Goal: Information Seeking & Learning: Learn about a topic

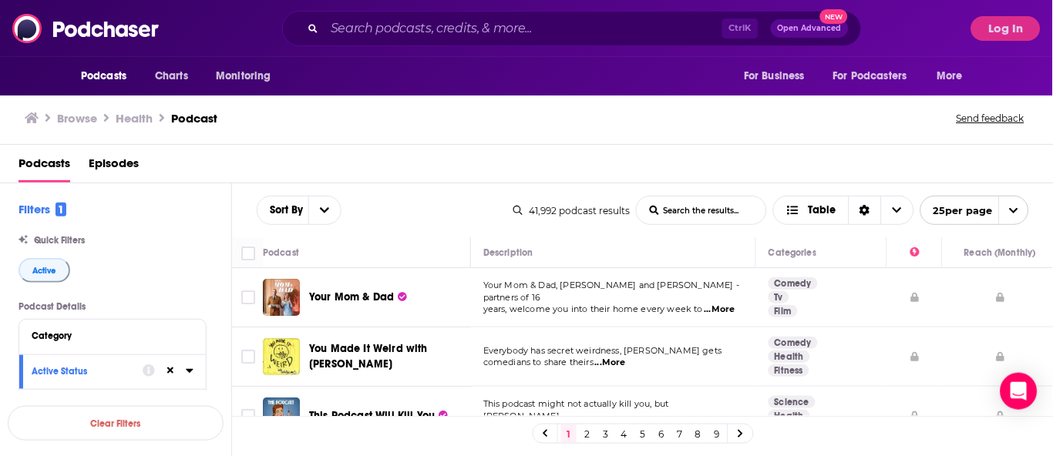
click at [53, 149] on div "Podcasts Episodes" at bounding box center [527, 164] width 1054 height 39
click at [46, 165] on span "Podcasts" at bounding box center [44, 167] width 52 height 32
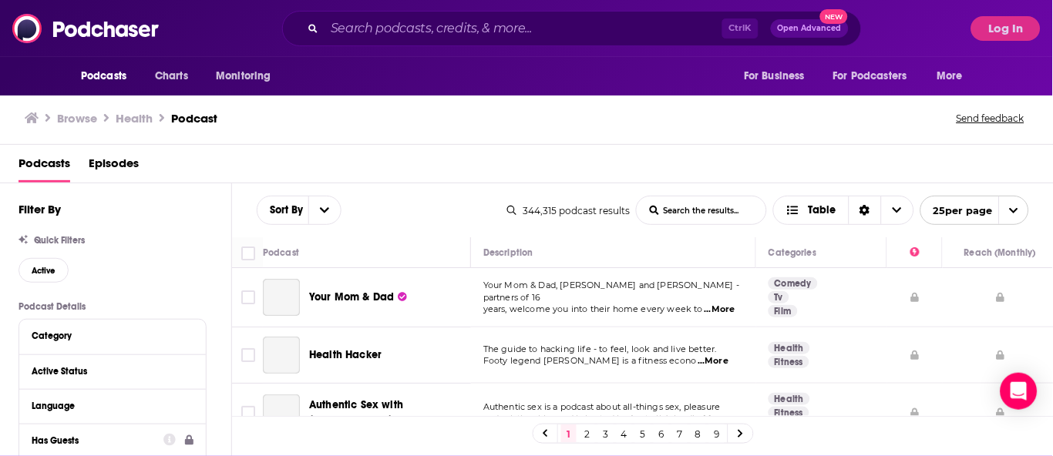
click at [61, 169] on span "Podcasts" at bounding box center [44, 167] width 52 height 32
click at [108, 79] on span "Podcasts" at bounding box center [103, 77] width 45 height 22
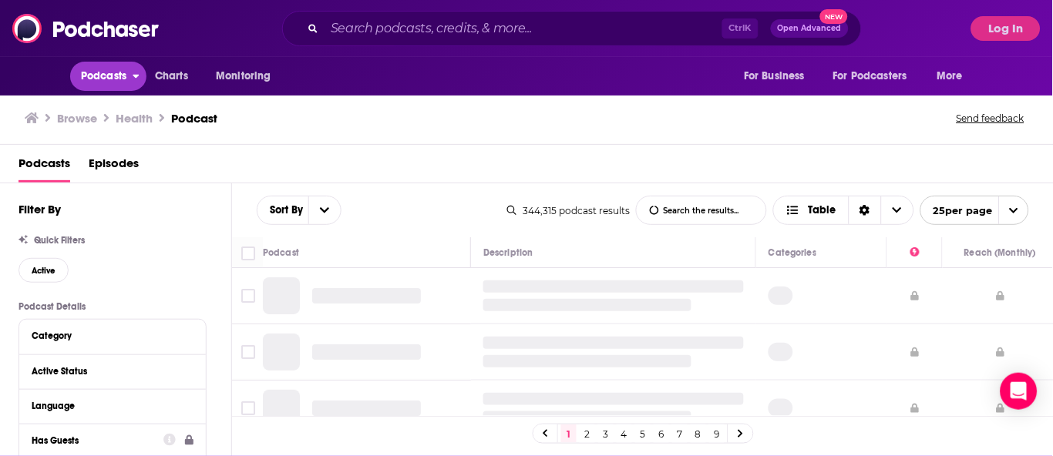
click at [108, 79] on span "Podcasts" at bounding box center [103, 77] width 45 height 22
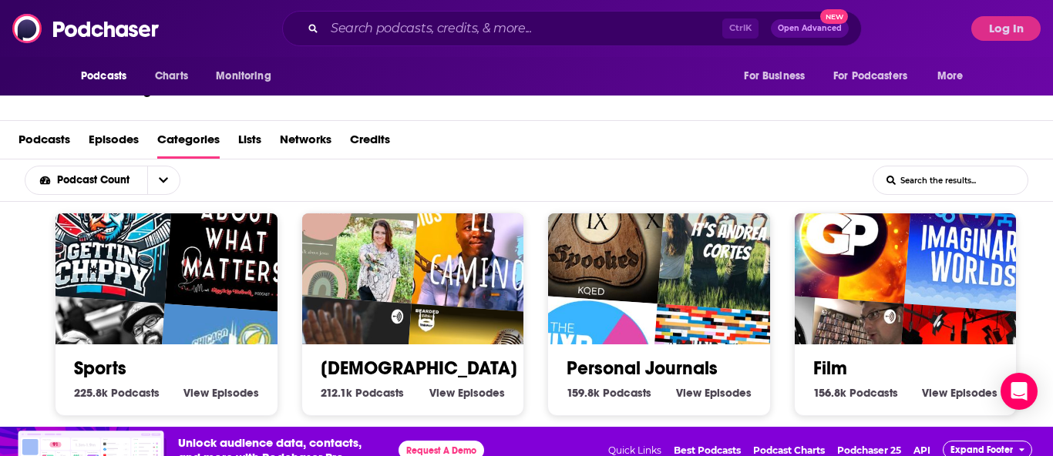
scroll to position [48, 0]
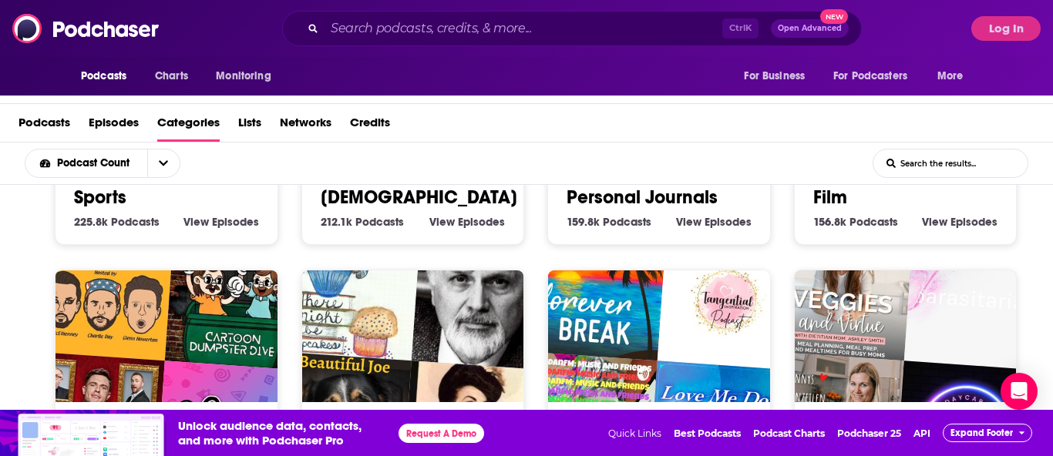
scroll to position [878, 0]
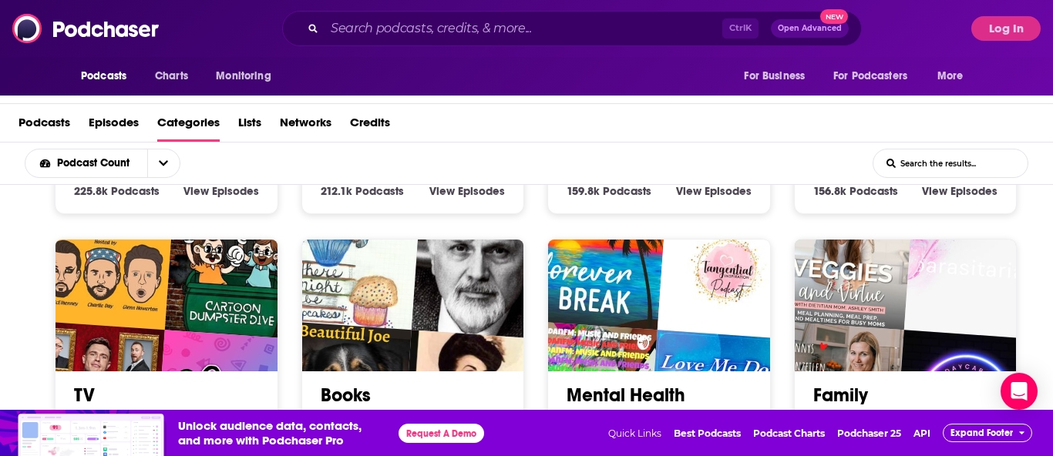
click at [843, 386] on link "Family" at bounding box center [840, 395] width 55 height 23
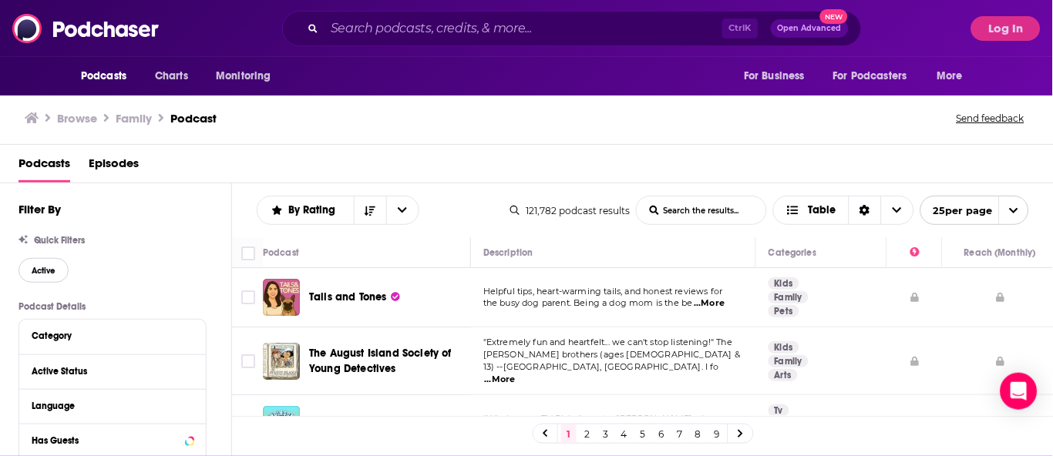
click at [40, 269] on span "Active" at bounding box center [44, 271] width 24 height 8
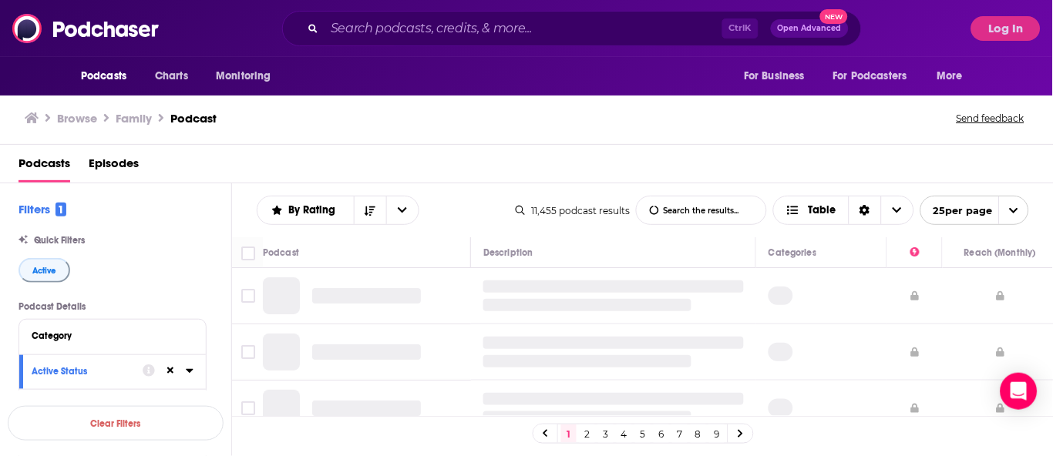
click at [46, 236] on span "Quick Filters" at bounding box center [59, 240] width 51 height 11
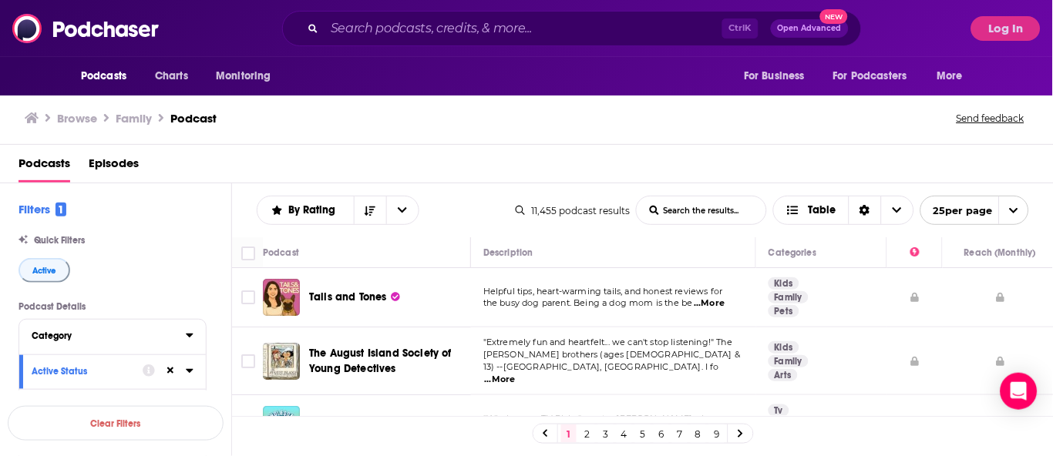
scroll to position [62, 0]
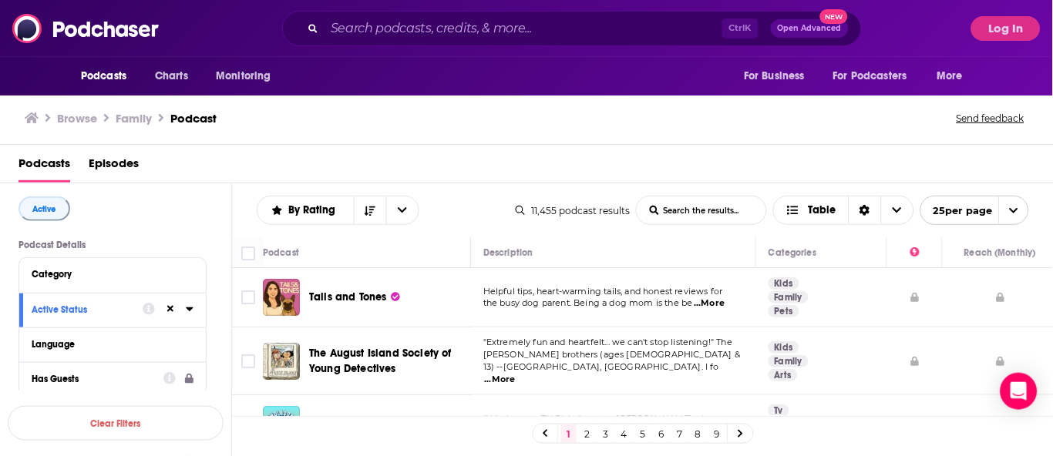
click at [49, 379] on div "Has Guests" at bounding box center [93, 379] width 122 height 11
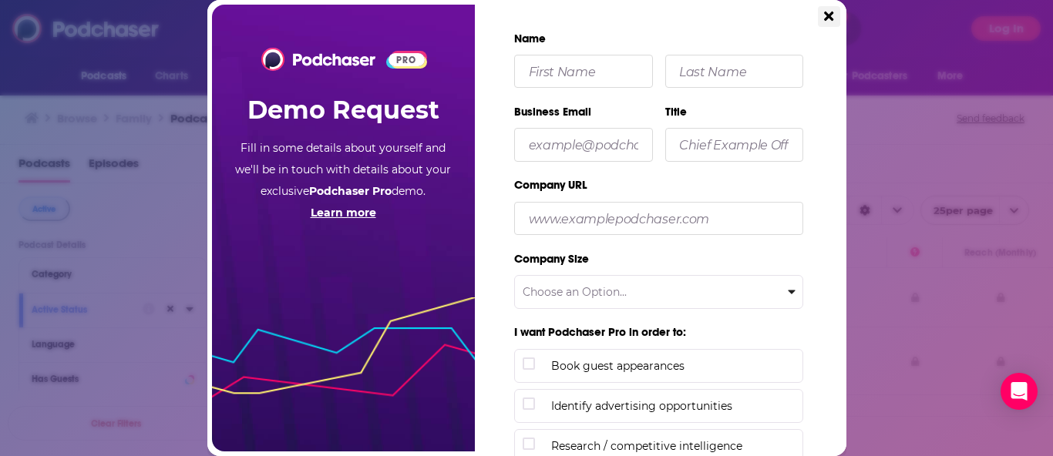
click at [824, 21] on icon "Close" at bounding box center [828, 16] width 9 height 14
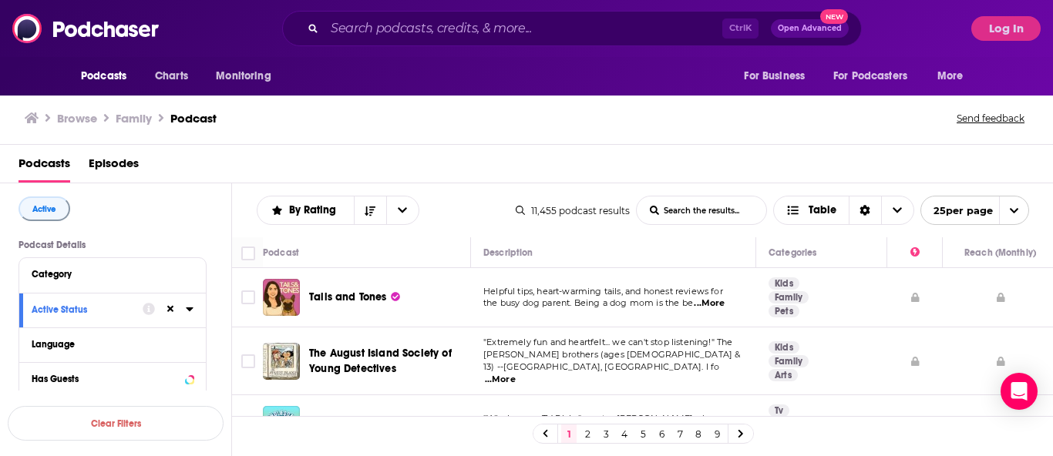
click at [1004, 27] on button "Log In" at bounding box center [1005, 28] width 69 height 25
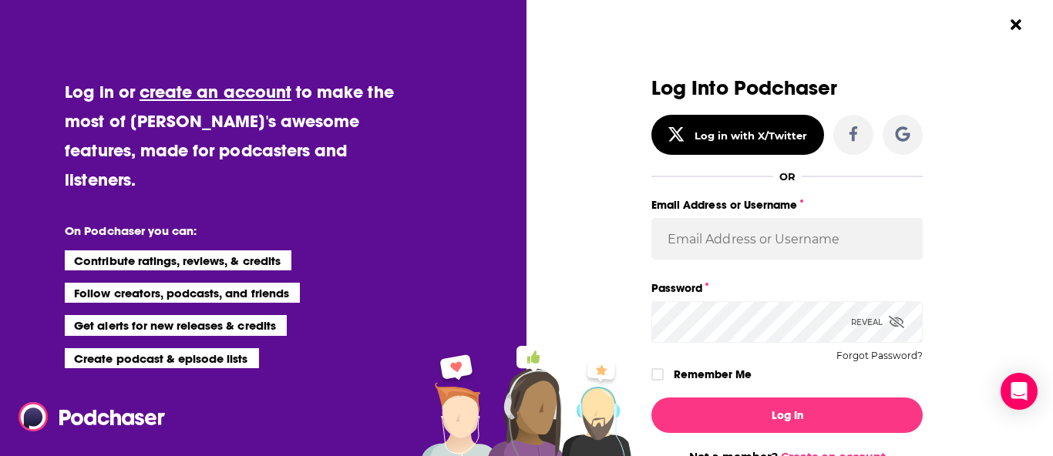
click at [1003, 27] on button "Close Button" at bounding box center [1015, 24] width 29 height 29
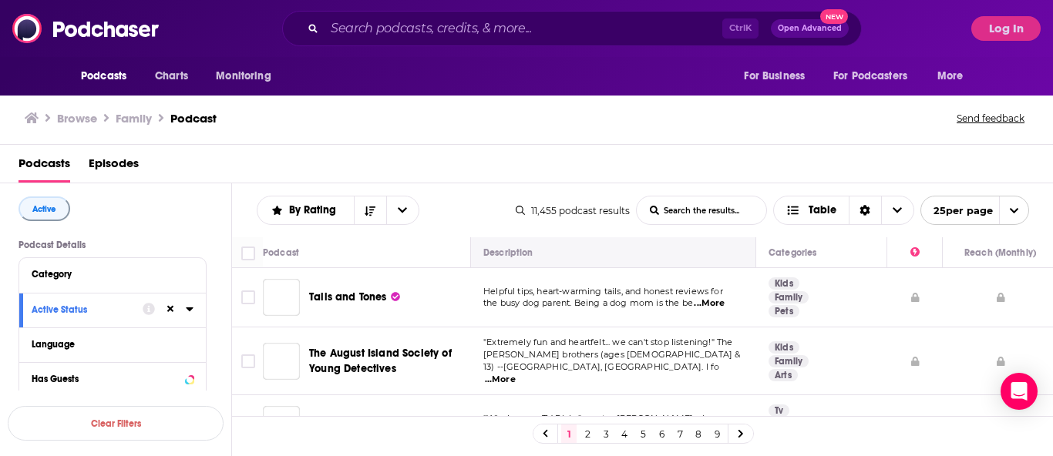
click at [693, 243] on th "Description" at bounding box center [613, 252] width 285 height 31
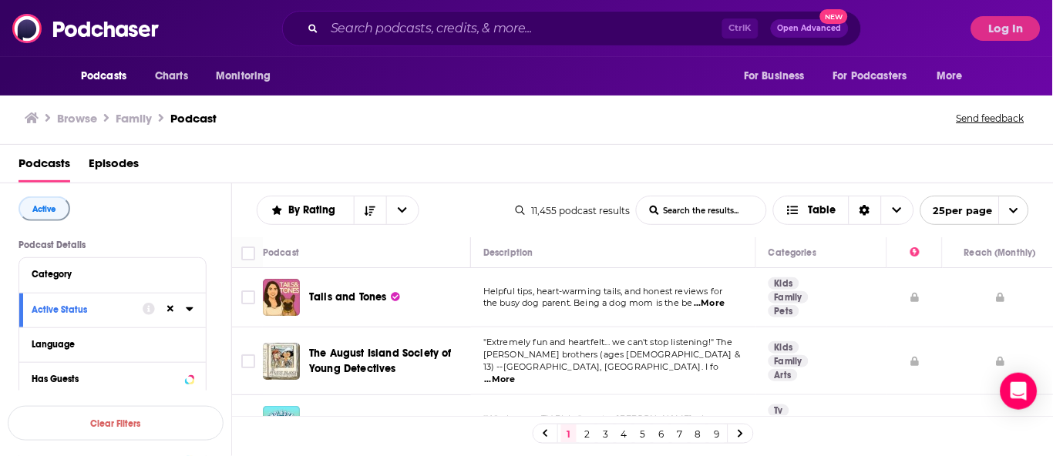
scroll to position [2, 0]
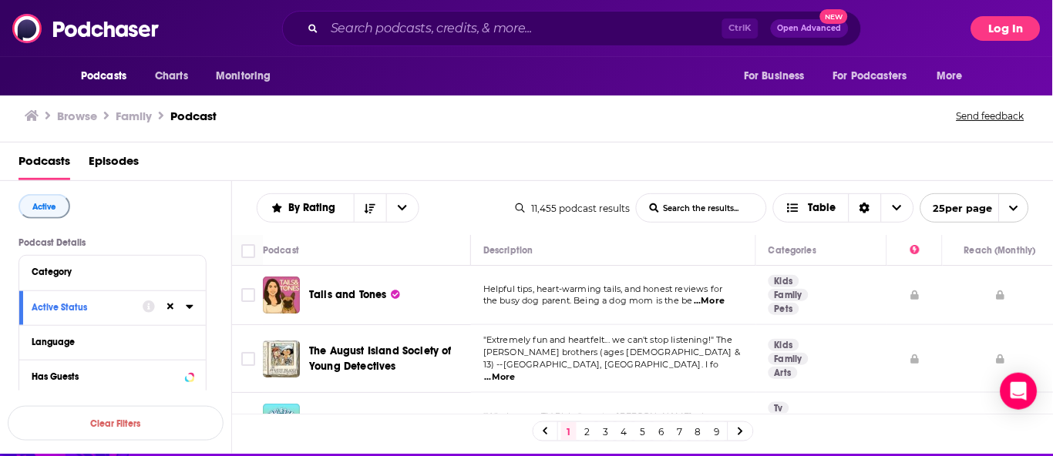
click at [985, 28] on button "Log In" at bounding box center [1005, 28] width 69 height 25
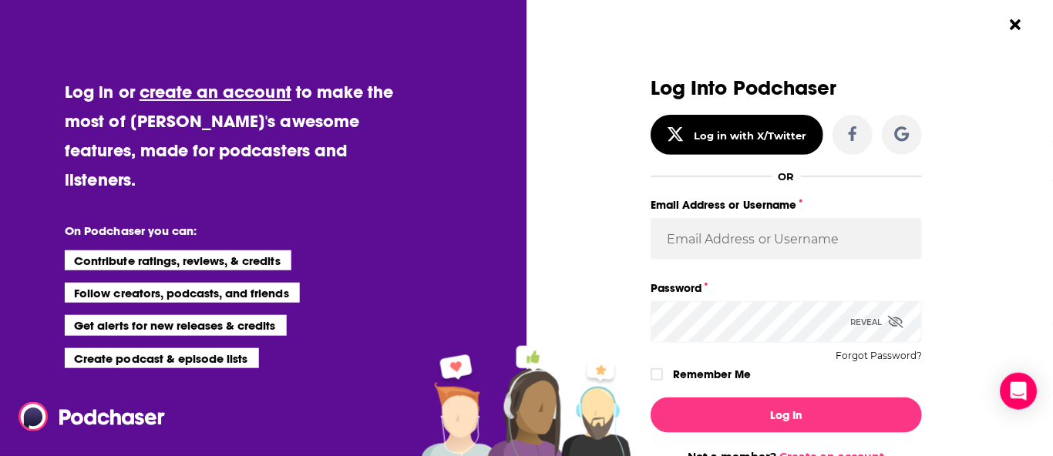
scroll to position [0, 0]
click at [725, 190] on div "Log Into Podchaser Log in with X/Twitter OR Email Address or Username Password …" at bounding box center [786, 231] width 271 height 308
click at [705, 236] on input "Email Address or Username" at bounding box center [786, 239] width 271 height 42
type input "[EMAIL_ADDRESS][DOMAIN_NAME]"
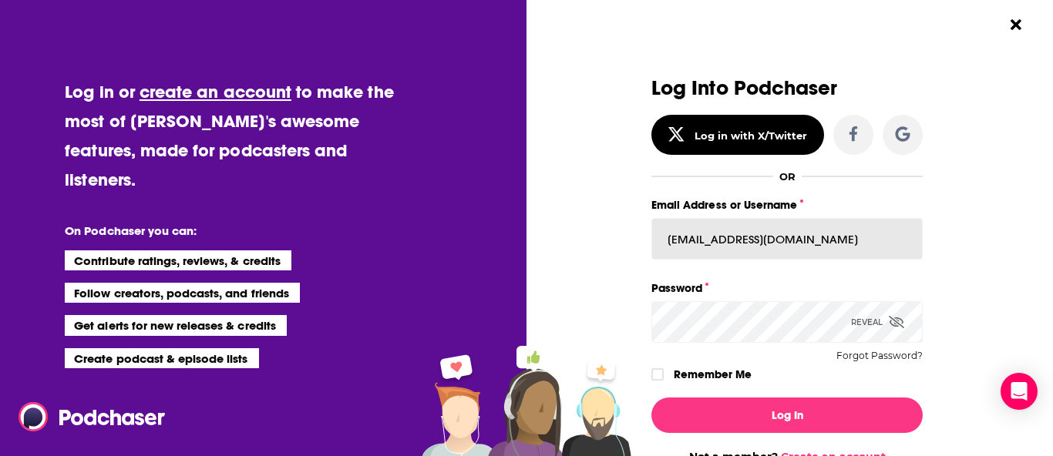
click at [651, 398] on button "Log In" at bounding box center [786, 415] width 271 height 35
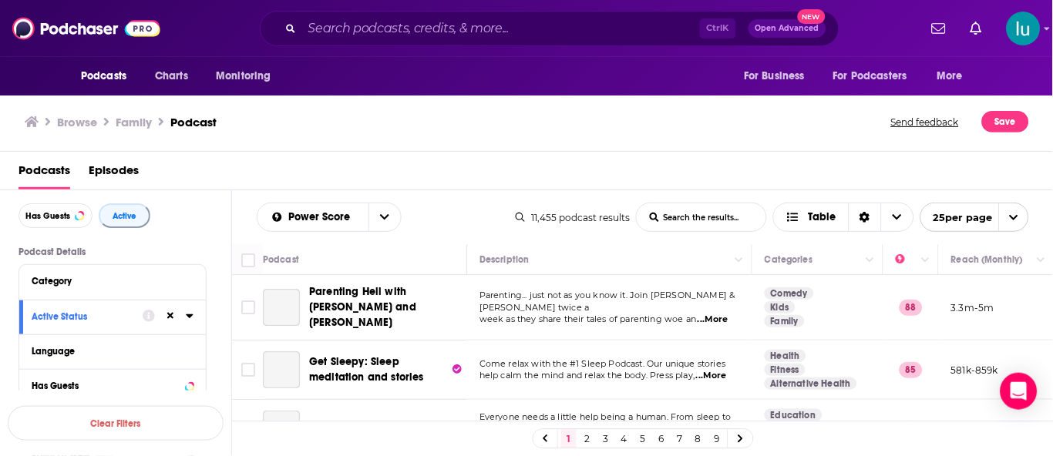
scroll to position [216, 0]
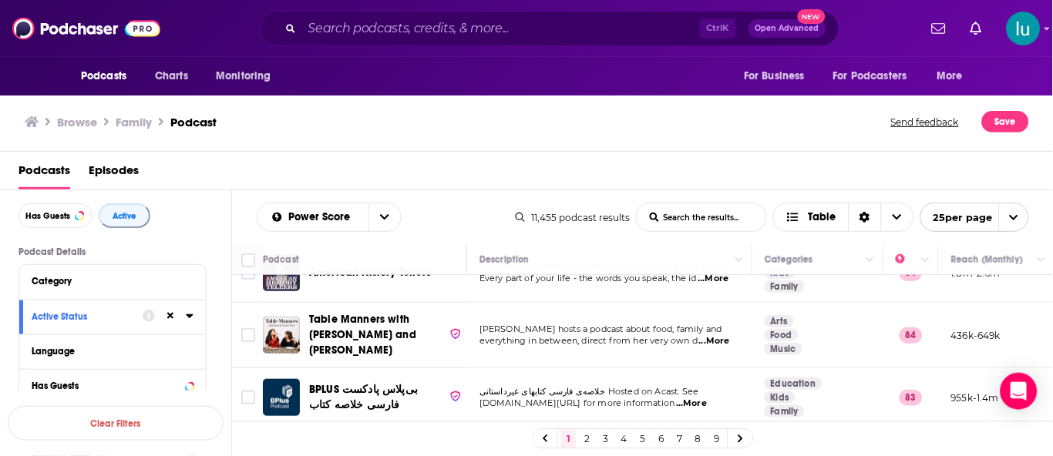
click at [58, 190] on div "Quick Filters Has Guests Active" at bounding box center [124, 204] width 213 height 48
click at [62, 215] on span "Has Guests" at bounding box center [47, 216] width 45 height 8
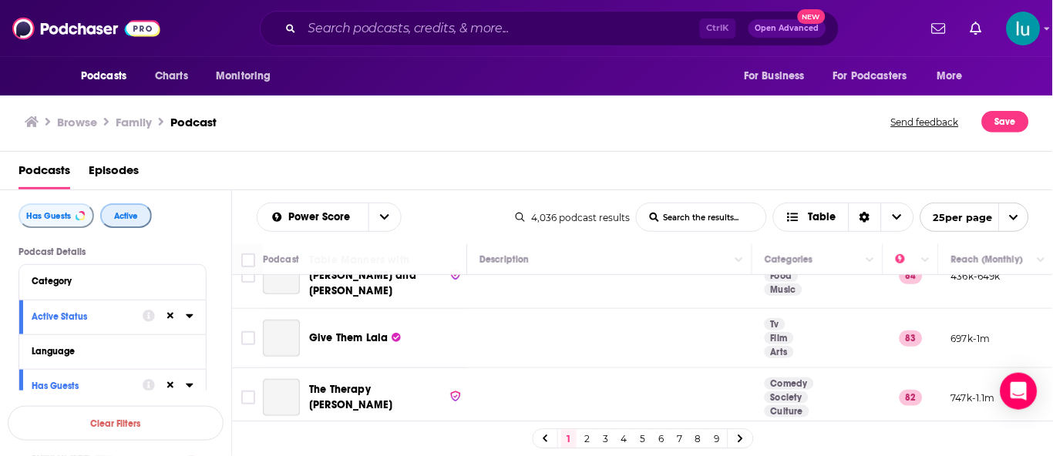
click at [118, 212] on span "Active" at bounding box center [126, 216] width 24 height 8
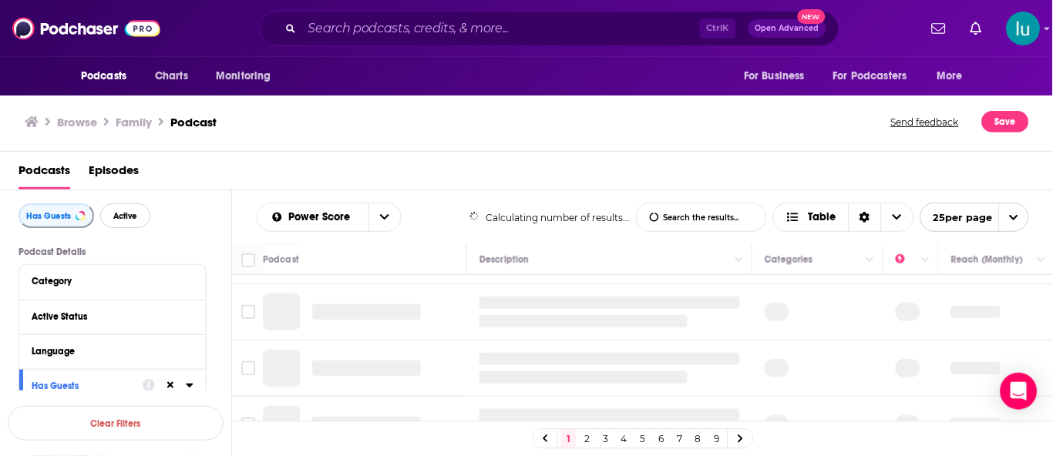
click at [118, 212] on span "Active" at bounding box center [125, 216] width 24 height 8
